Goal: Communication & Community: Answer question/provide support

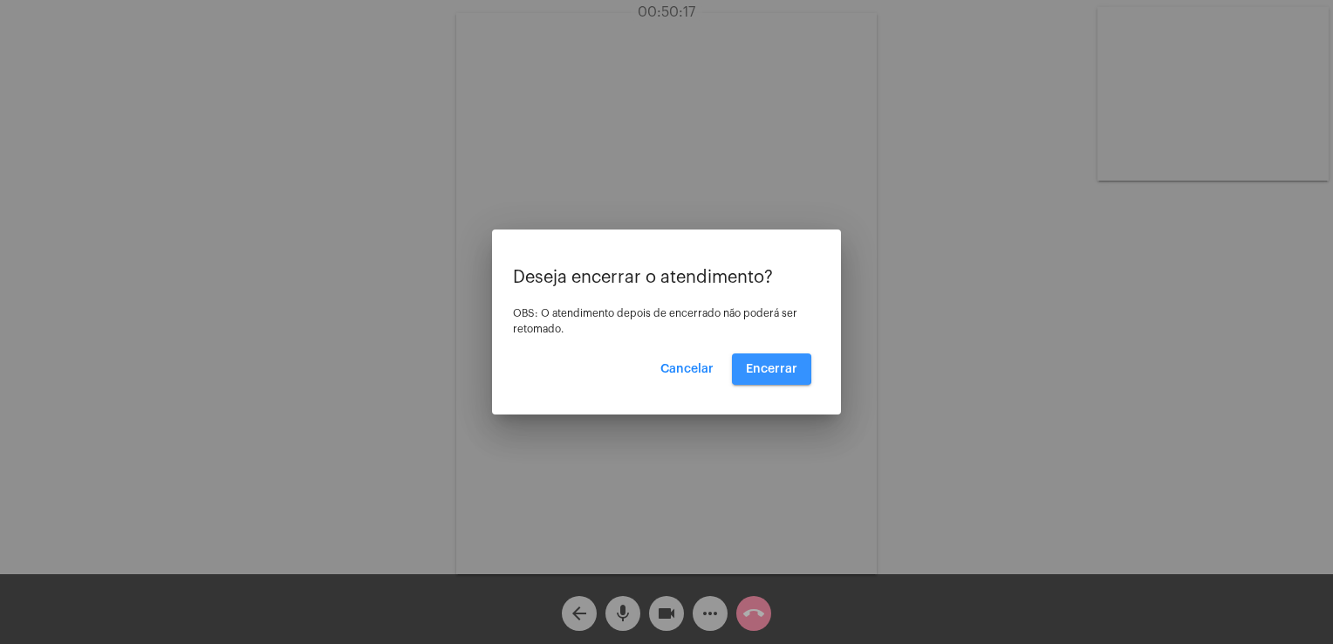
click at [761, 368] on span "Encerrar" at bounding box center [771, 369] width 51 height 12
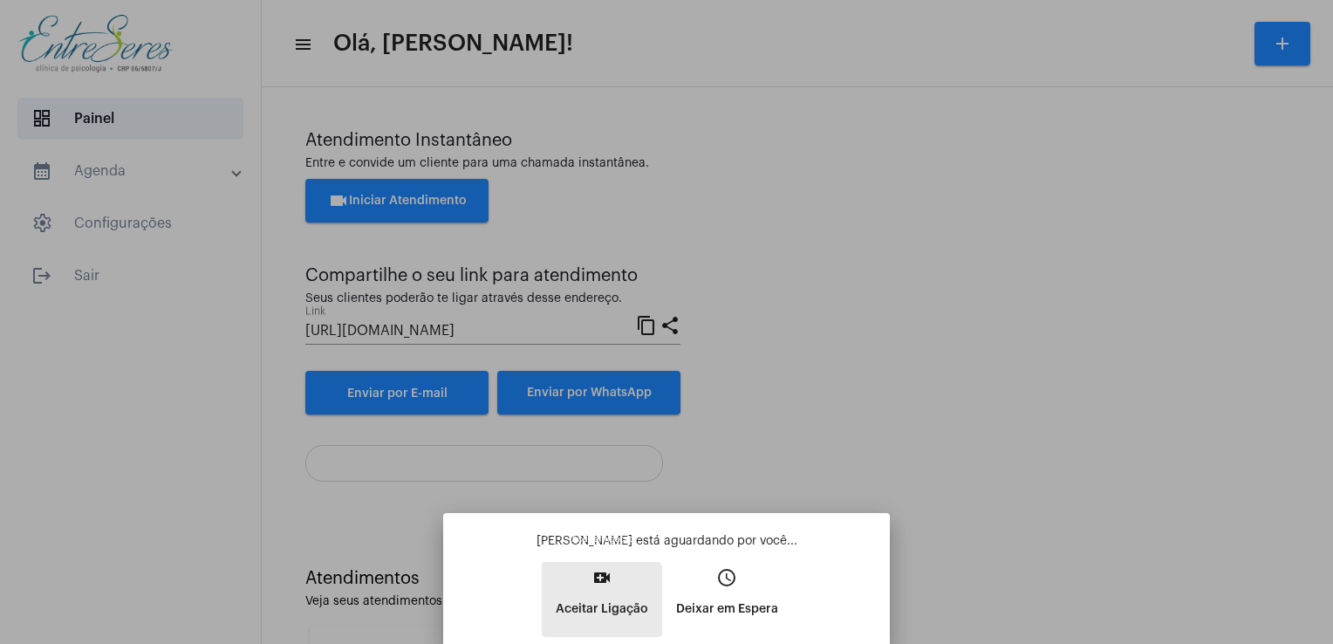
click at [599, 601] on p "Aceitar Ligação" at bounding box center [602, 608] width 92 height 31
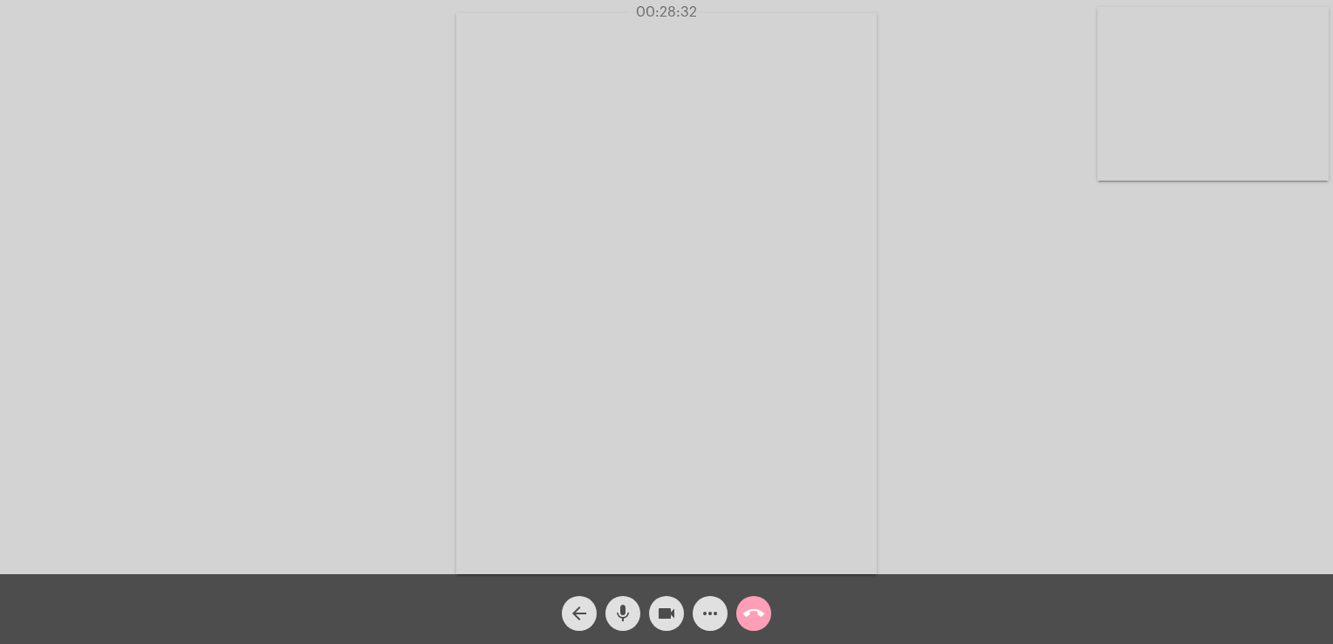
click at [766, 615] on button "call_end" at bounding box center [753, 613] width 35 height 35
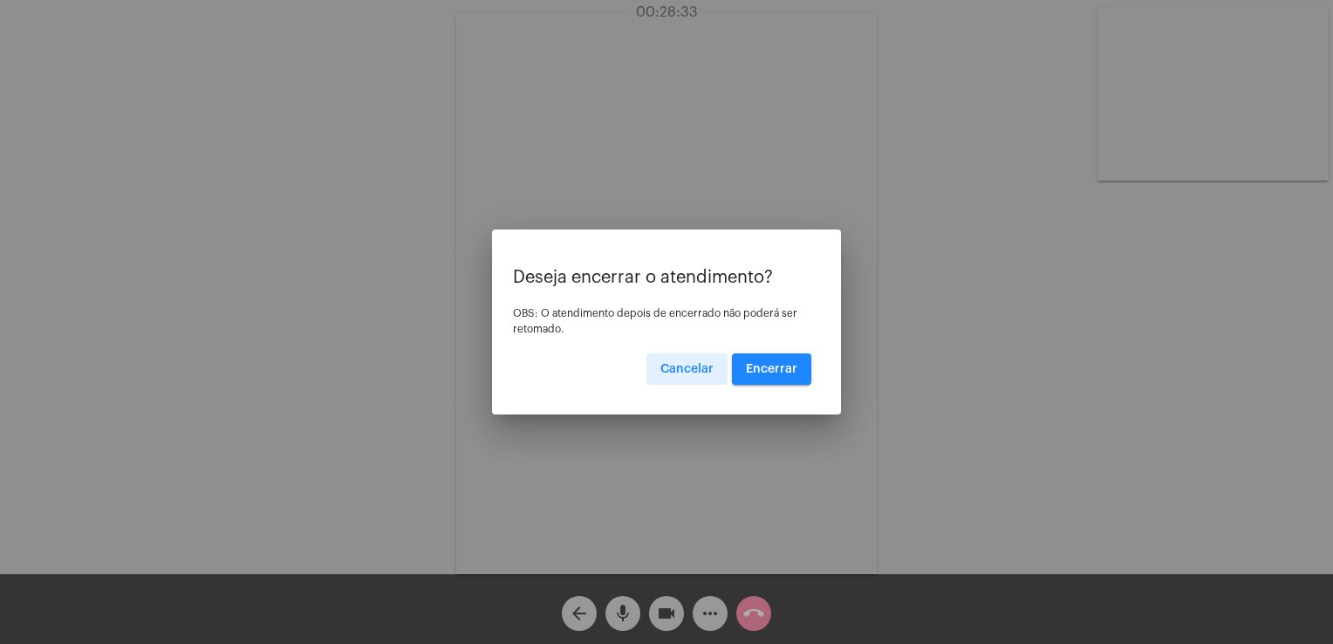
click at [788, 376] on button "Encerrar" at bounding box center [771, 368] width 79 height 31
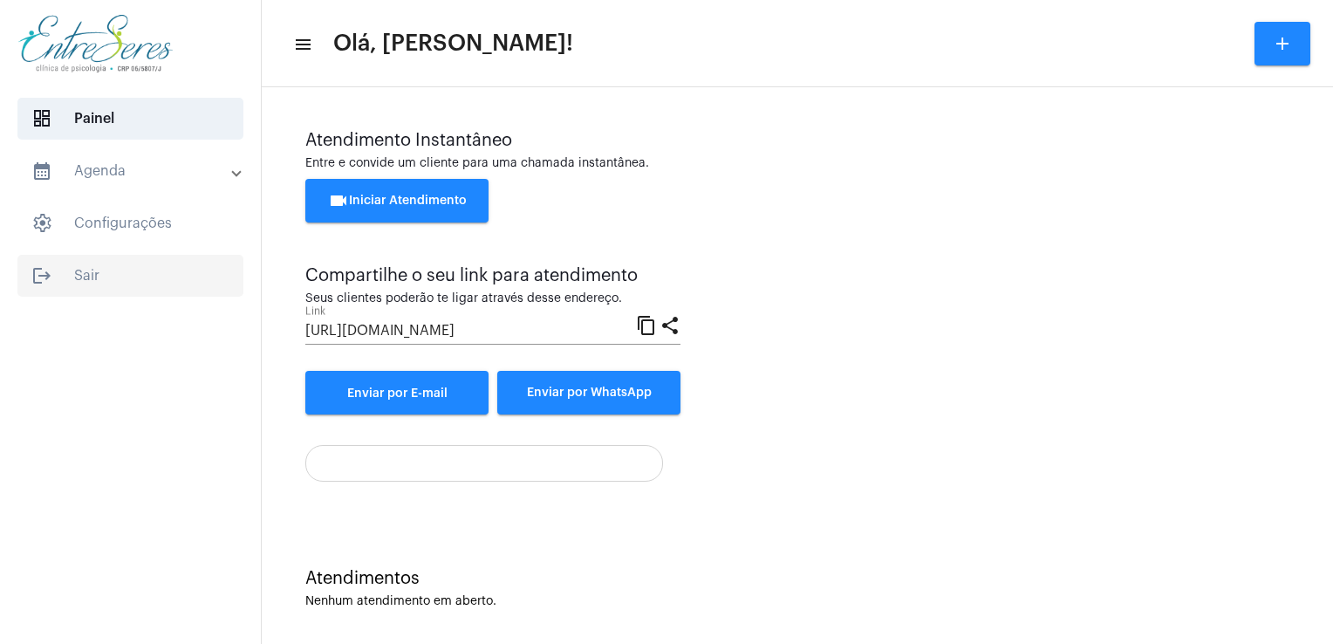
click at [101, 285] on span "logout Sair" at bounding box center [130, 276] width 226 height 42
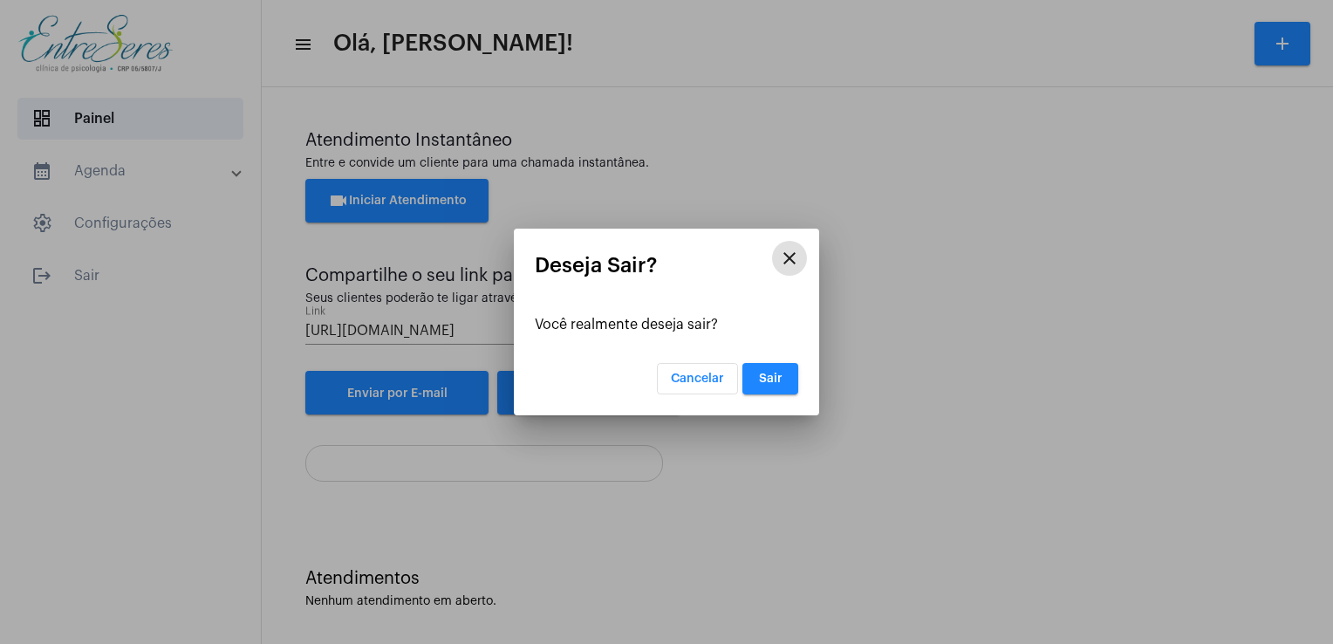
click at [775, 386] on button "Sair" at bounding box center [770, 378] width 56 height 31
